Goal: Answer question/provide support

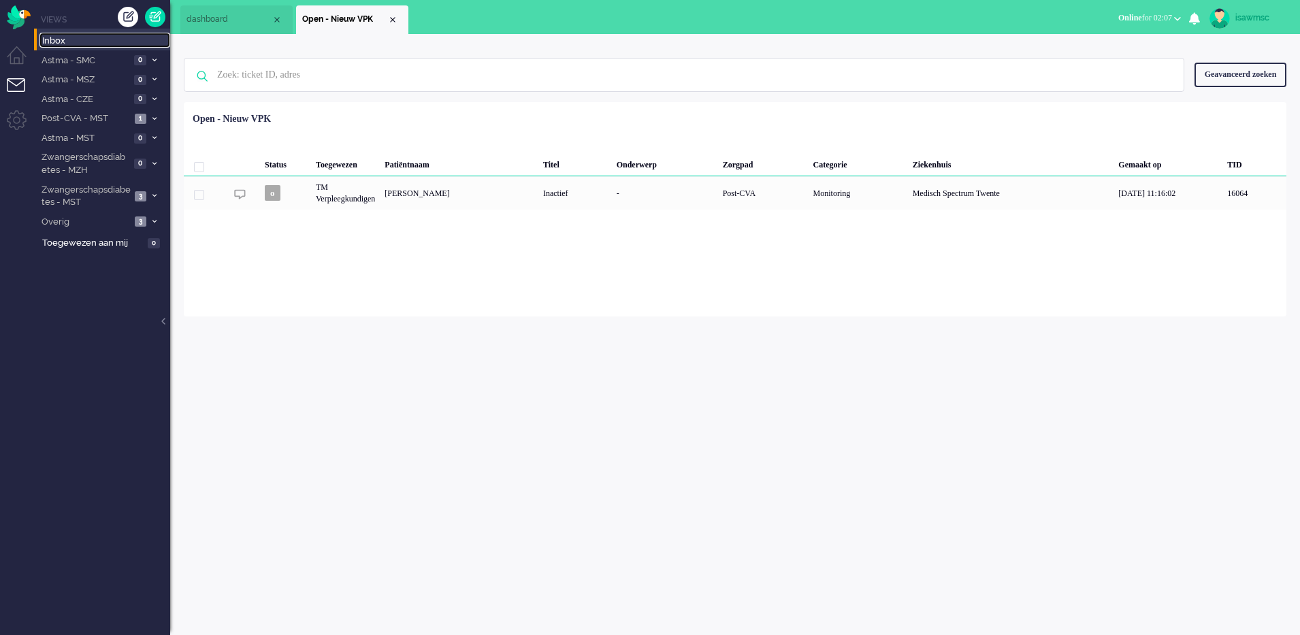
click at [91, 35] on span "Inbox" at bounding box center [106, 41] width 128 height 13
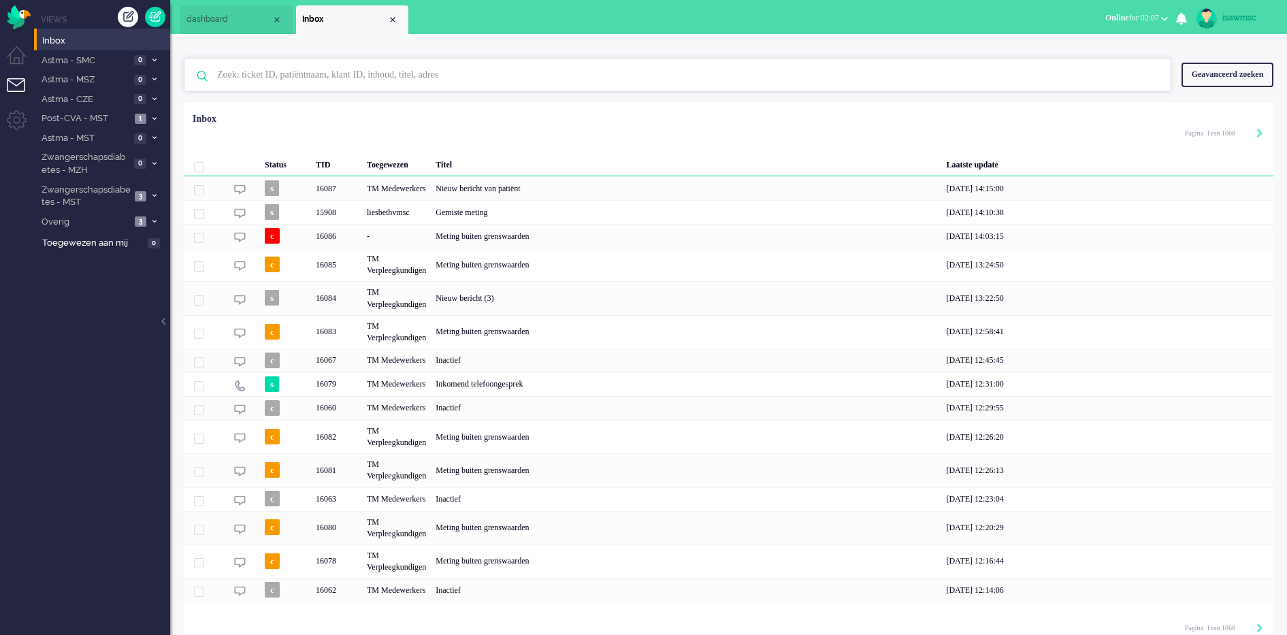
click at [359, 73] on input "text" at bounding box center [680, 75] width 946 height 33
paste input "16066"
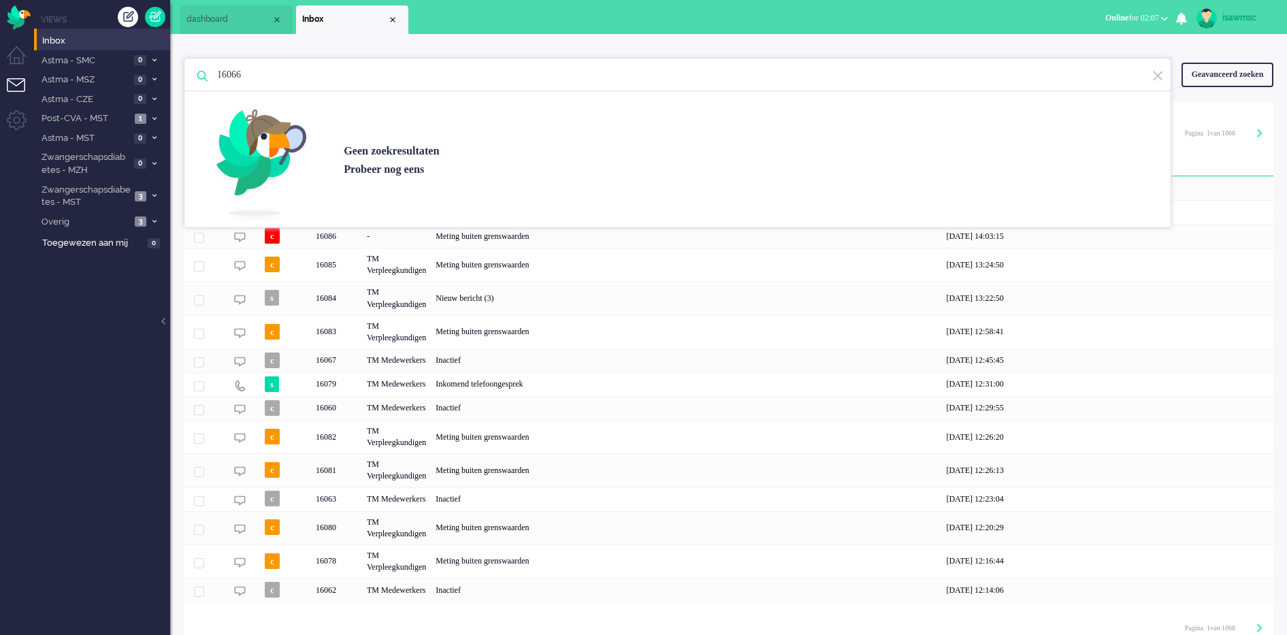
type input "16066"
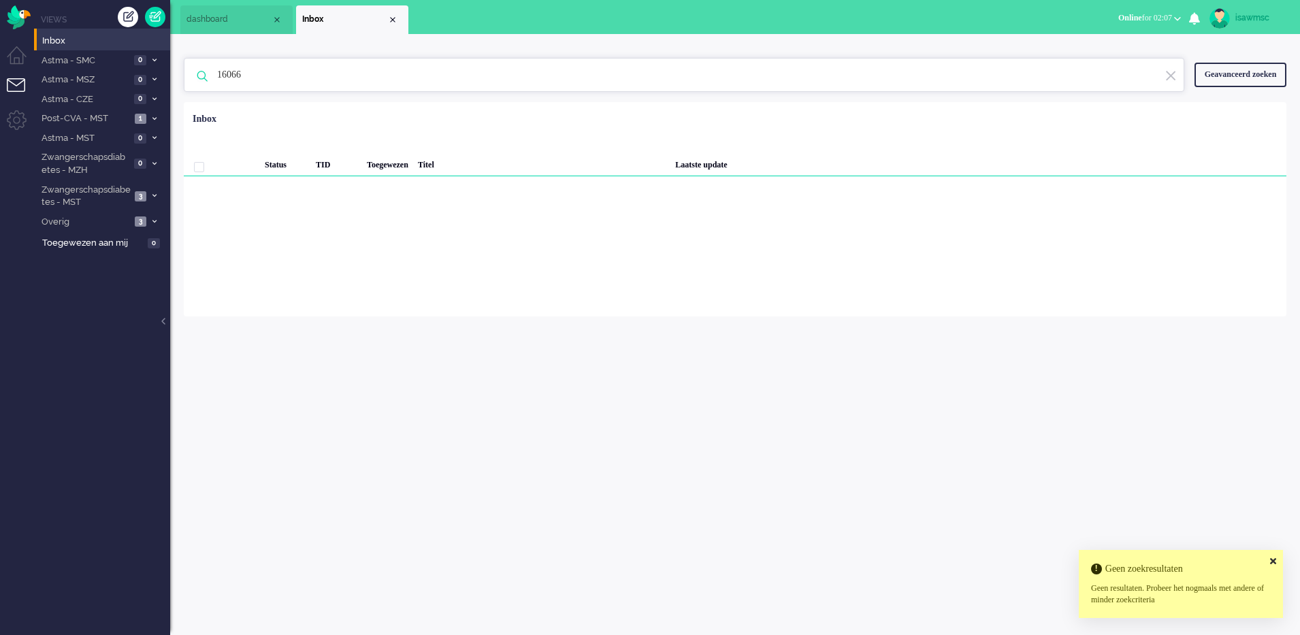
drag, startPoint x: 359, startPoint y: 73, endPoint x: 218, endPoint y: 77, distance: 141.0
click at [218, 77] on input "16066" at bounding box center [686, 75] width 959 height 33
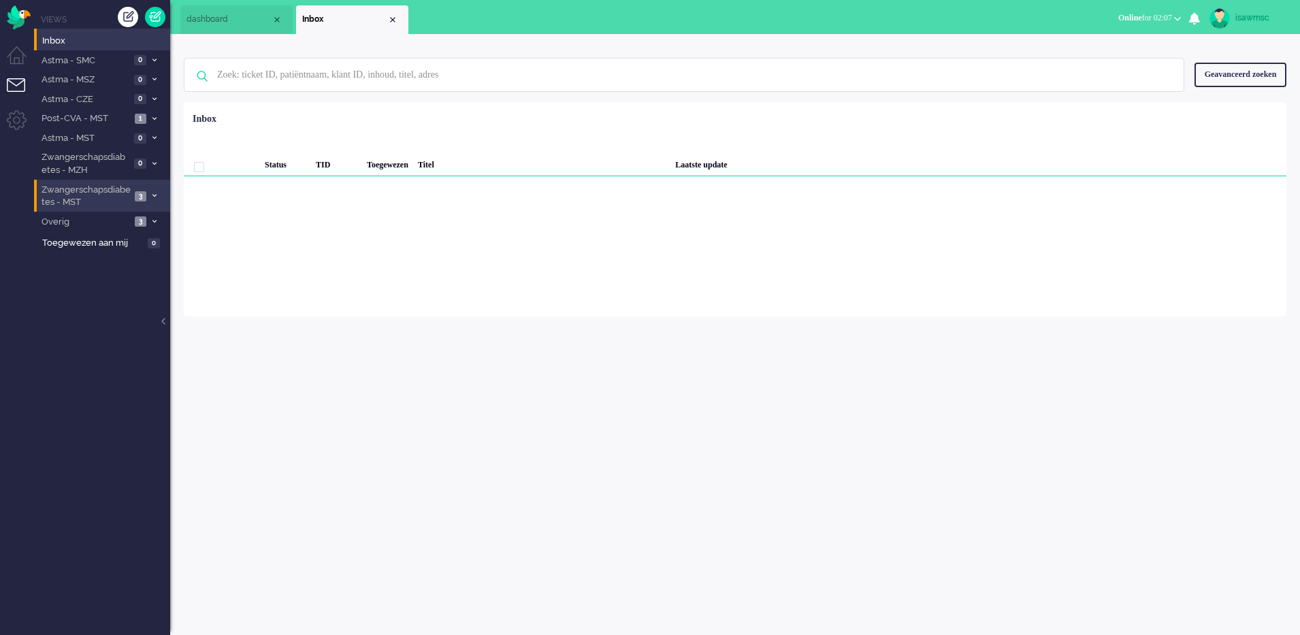
click at [132, 196] on li "Zwangerschapsdiabetes - MST 3" at bounding box center [102, 196] width 136 height 32
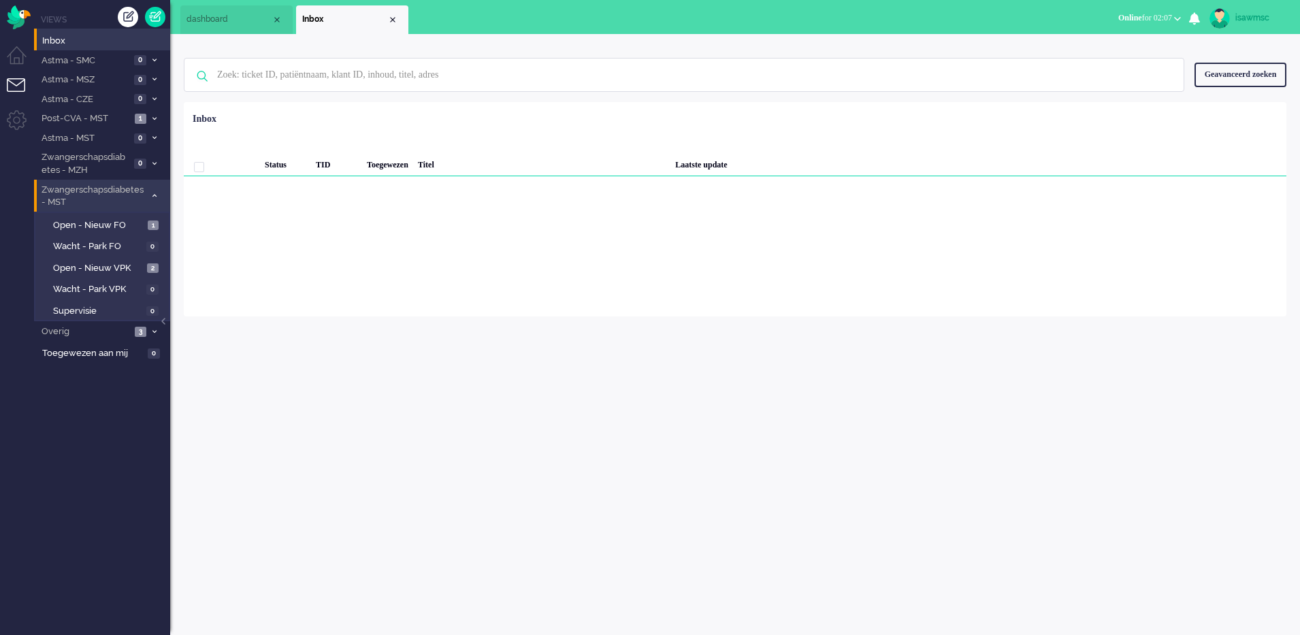
click at [131, 195] on span "Zwangerschapsdiabetes - MST" at bounding box center [92, 196] width 106 height 25
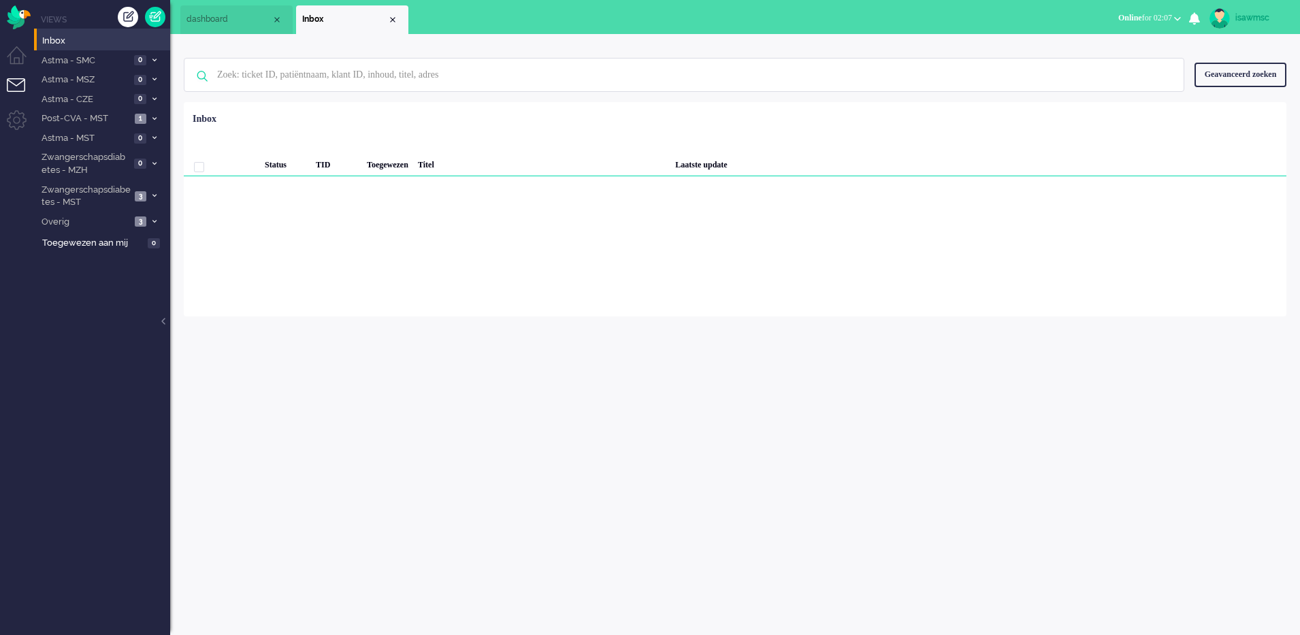
click at [382, 329] on div "isawmsc Thuis Ticket Csat Mijn gemiddelde cijfer Deze week - Ticket Bijdragen P…" at bounding box center [735, 334] width 1130 height 601
click at [332, 80] on input "text" at bounding box center [686, 75] width 959 height 33
type input "gerritsma"
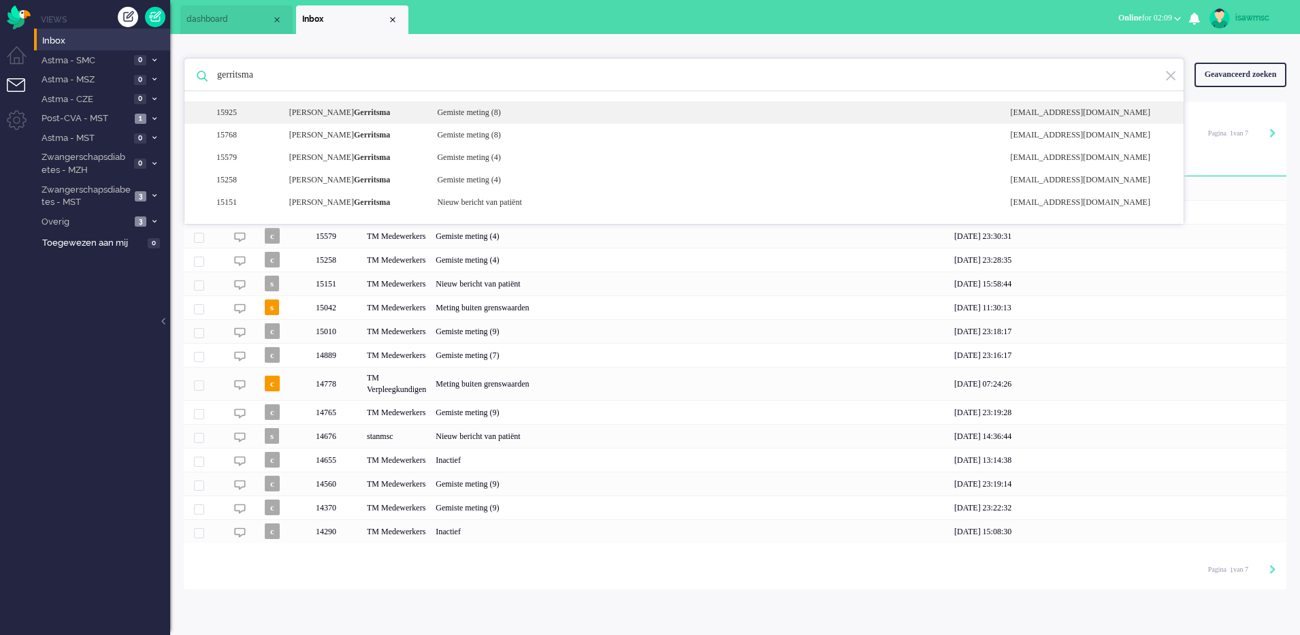
click at [379, 113] on div "[PERSON_NAME]" at bounding box center [353, 113] width 148 height 12
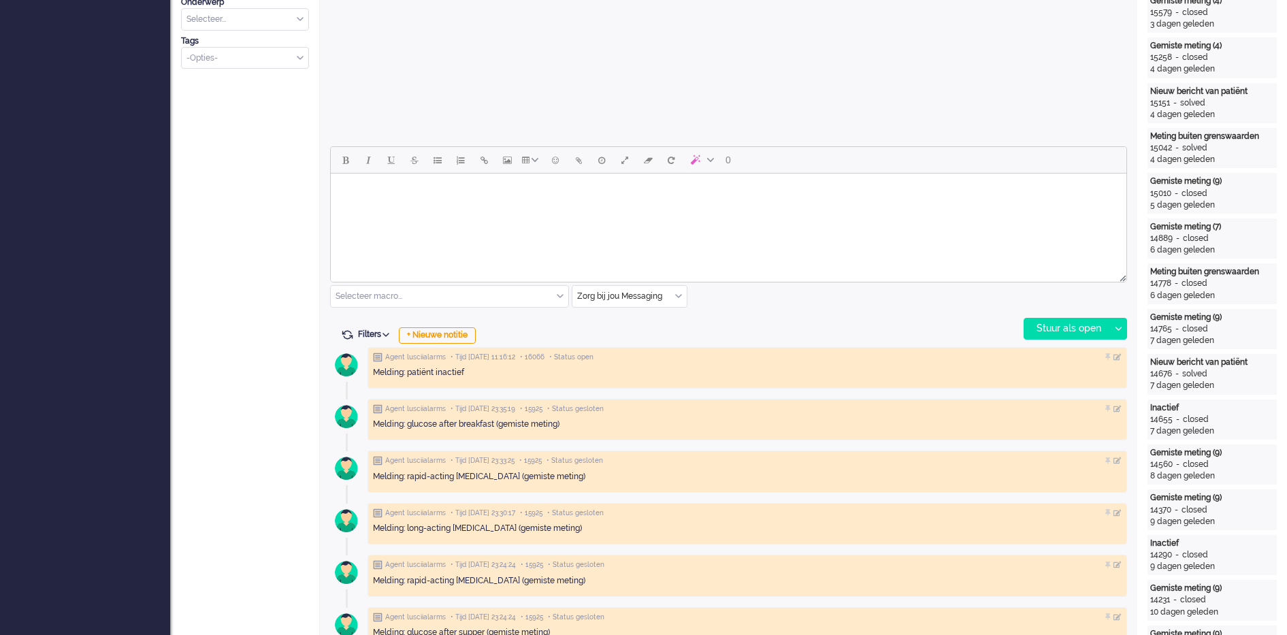
scroll to position [425, 0]
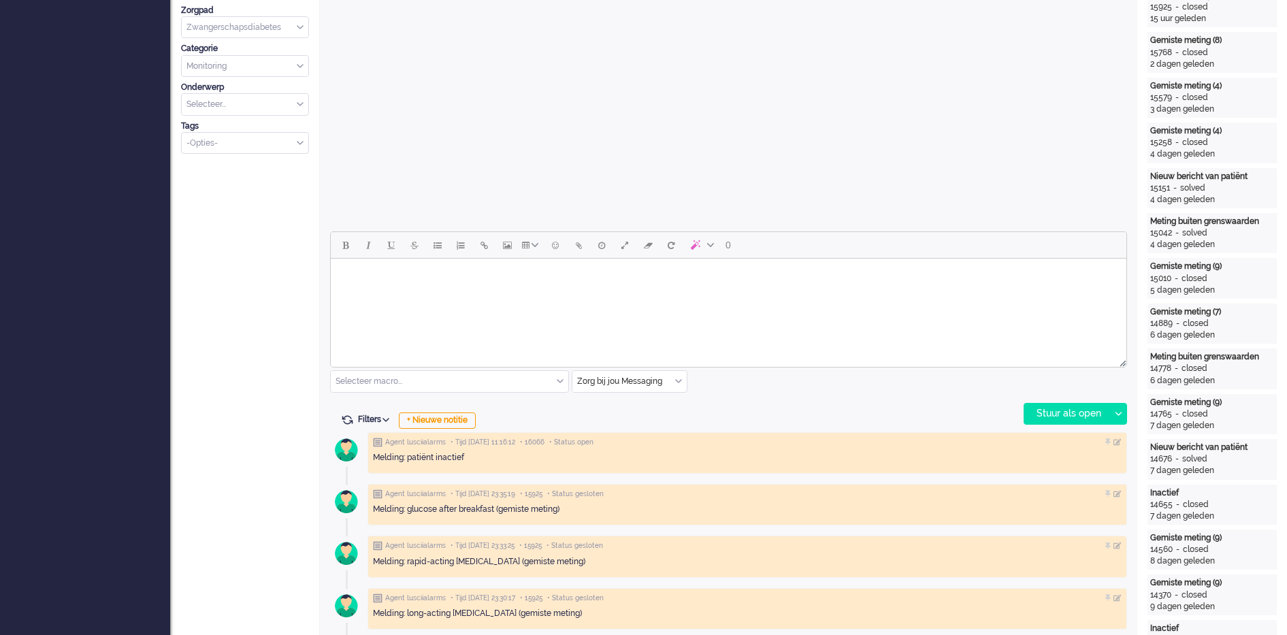
click at [558, 283] on body "Rich Text Area. Press ALT-0 for help." at bounding box center [728, 276] width 785 height 24
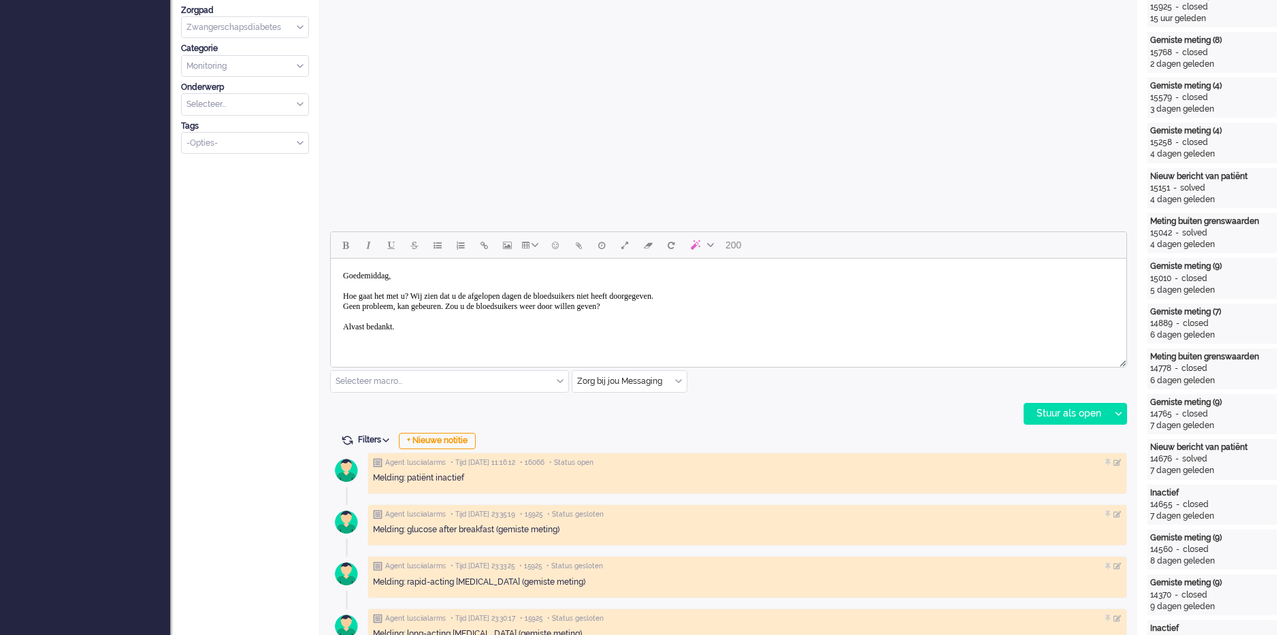
click at [677, 306] on body "Goedemiddag, [PERSON_NAME] gaat het met u? Wij zien dat u de afgelopen dagen de…" at bounding box center [728, 306] width 785 height 85
click at [420, 342] on body "Goedemiddag, [PERSON_NAME] gaat het met u? Wij zien dat u de afgelopen dagen de…" at bounding box center [728, 306] width 785 height 85
click at [1028, 304] on body "Goedemiddag, [PERSON_NAME] gaat het met u? Wij zien dat u de afgelopen dagen de…" at bounding box center [728, 311] width 785 height 95
click at [1080, 419] on div "Stuur als open" at bounding box center [1067, 414] width 85 height 20
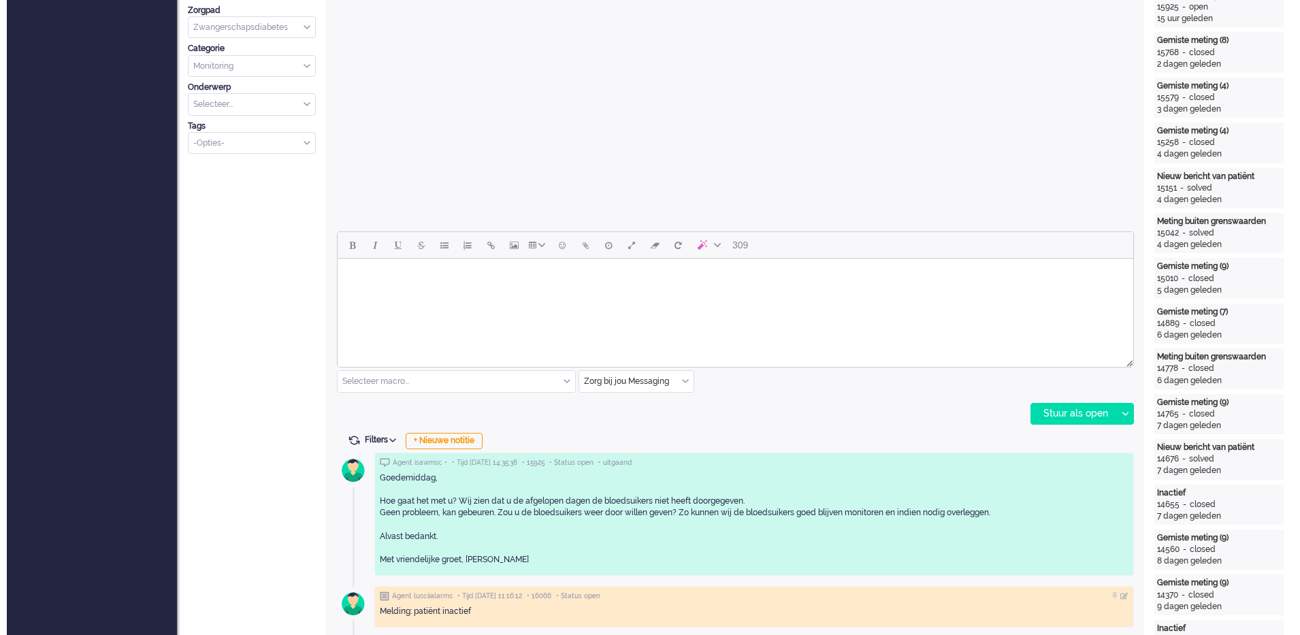
scroll to position [0, 0]
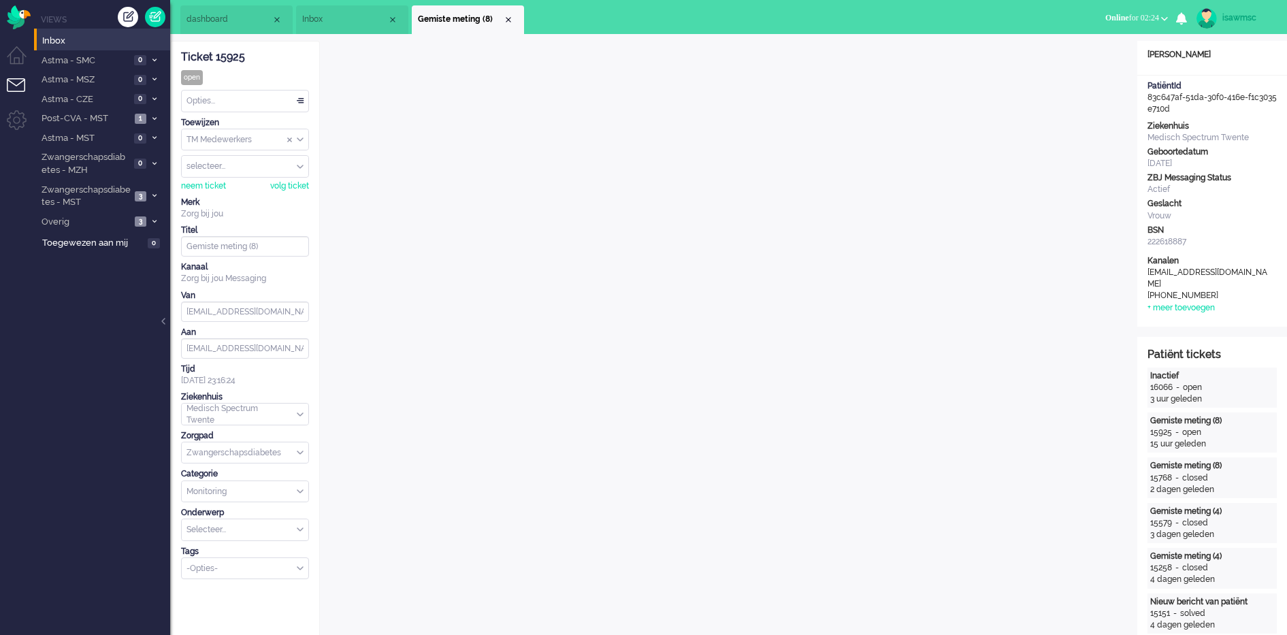
click at [305, 101] on div "Opties..." at bounding box center [245, 101] width 127 height 21
click at [240, 202] on li "Opgelost" at bounding box center [245, 198] width 127 height 20
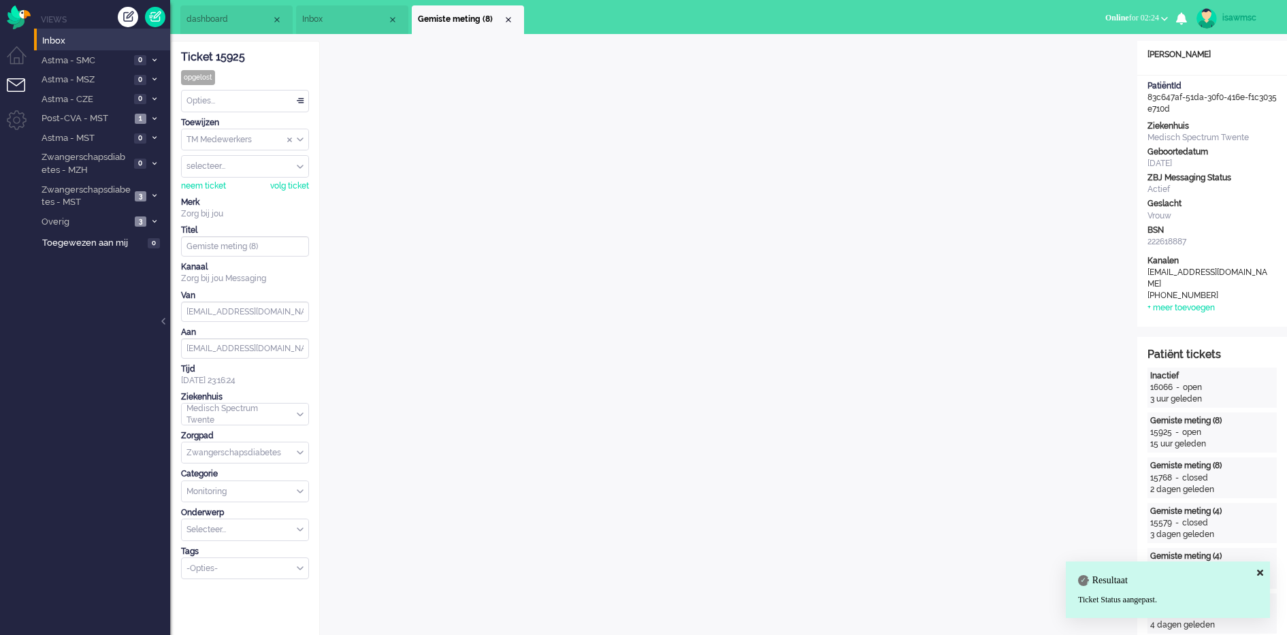
click at [514, 18] on li "Gemiste meting (8)" at bounding box center [468, 19] width 112 height 29
click at [503, 18] on div "Close tab" at bounding box center [508, 19] width 11 height 11
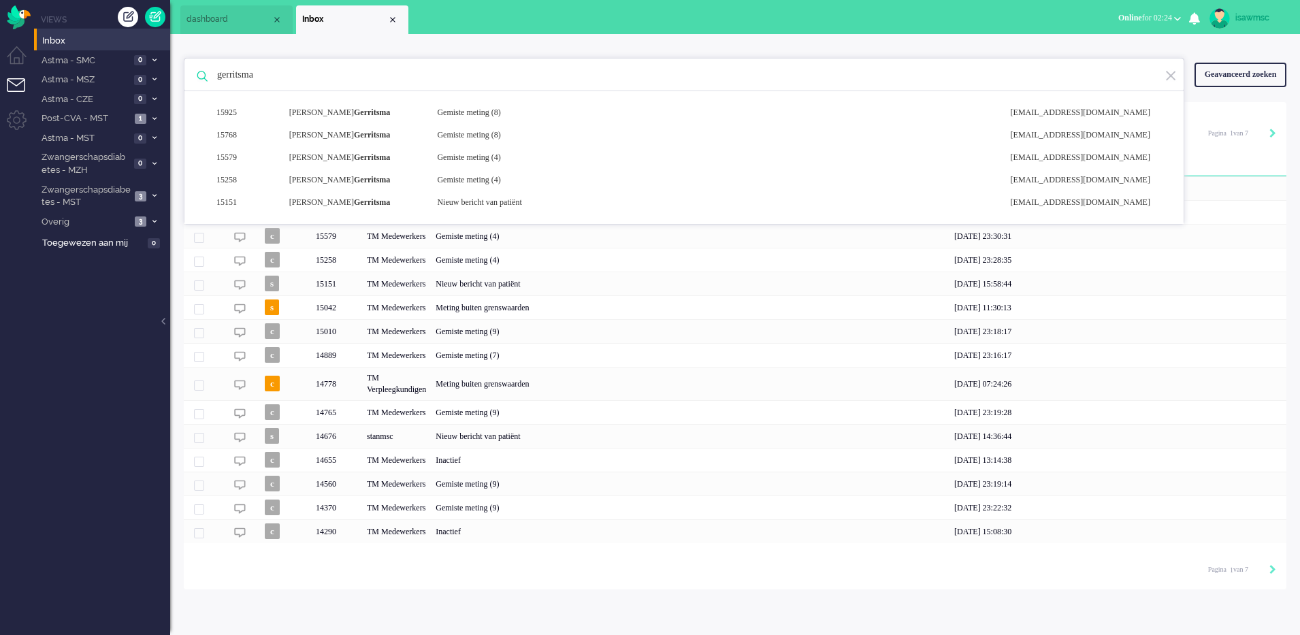
click at [454, 23] on ul "dashboard Inbox" at bounding box center [602, 17] width 844 height 34
click at [69, 348] on ul "Views Inbox Astma - SMC 0 Open - Nieuw FO 0 Wacht - Park FO 0" at bounding box center [102, 317] width 136 height 635
